Goal: Transaction & Acquisition: Purchase product/service

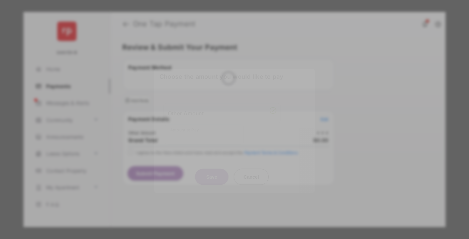
click at [222, 107] on div "Other Amount" at bounding box center [222, 112] width 109 height 11
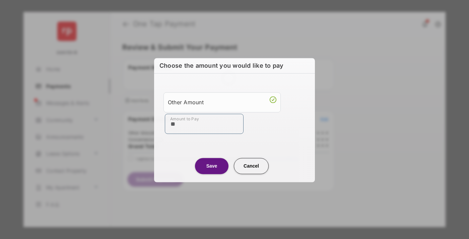
type input "**"
click at [212, 165] on button "Save" at bounding box center [211, 166] width 33 height 16
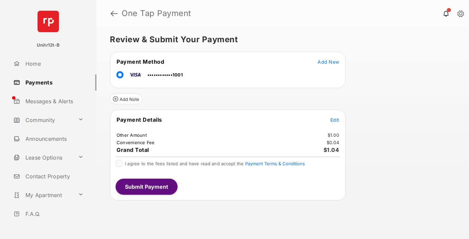
click at [335, 120] on span "Edit" at bounding box center [334, 120] width 9 height 6
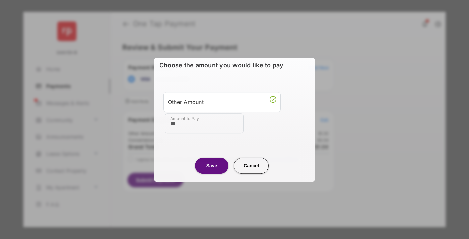
click at [212, 165] on button "Save" at bounding box center [211, 165] width 33 height 16
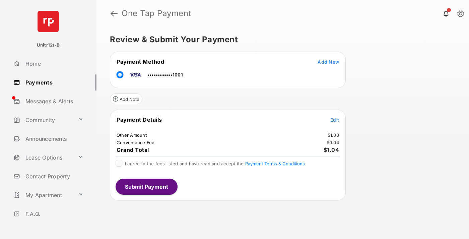
click at [146, 186] on button "Submit Payment" at bounding box center [147, 187] width 62 height 16
